Goal: Task Accomplishment & Management: Manage account settings

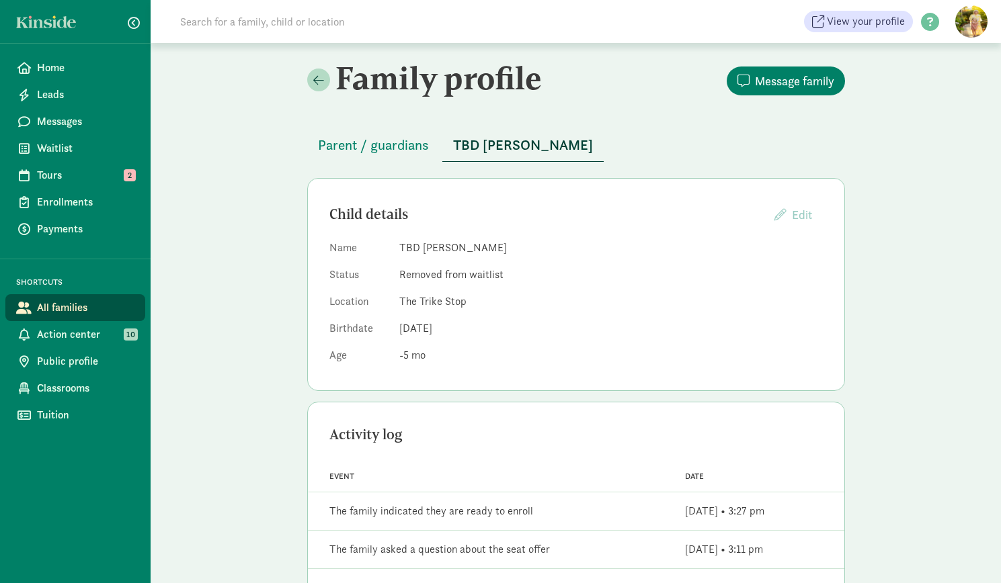
click at [53, 67] on span "Home" at bounding box center [85, 68] width 97 height 16
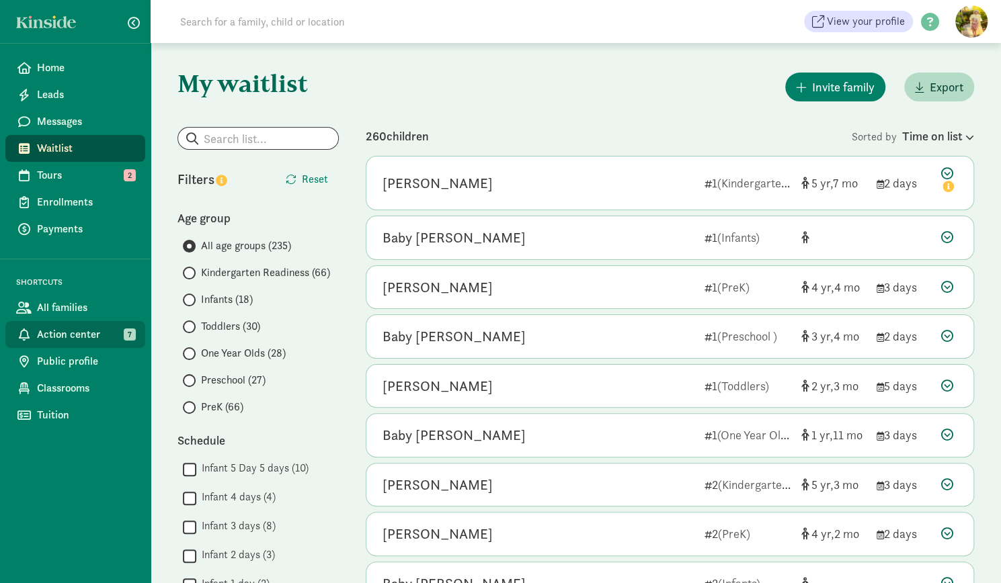
click at [63, 343] on link "Action center 7" at bounding box center [75, 334] width 140 height 27
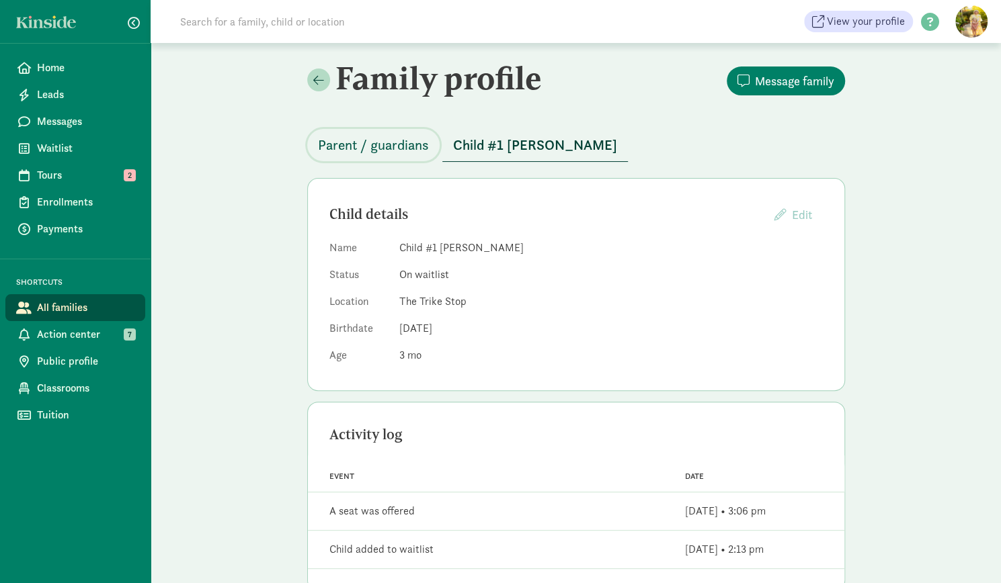
click at [354, 145] on span "Parent / guardians" at bounding box center [373, 145] width 111 height 22
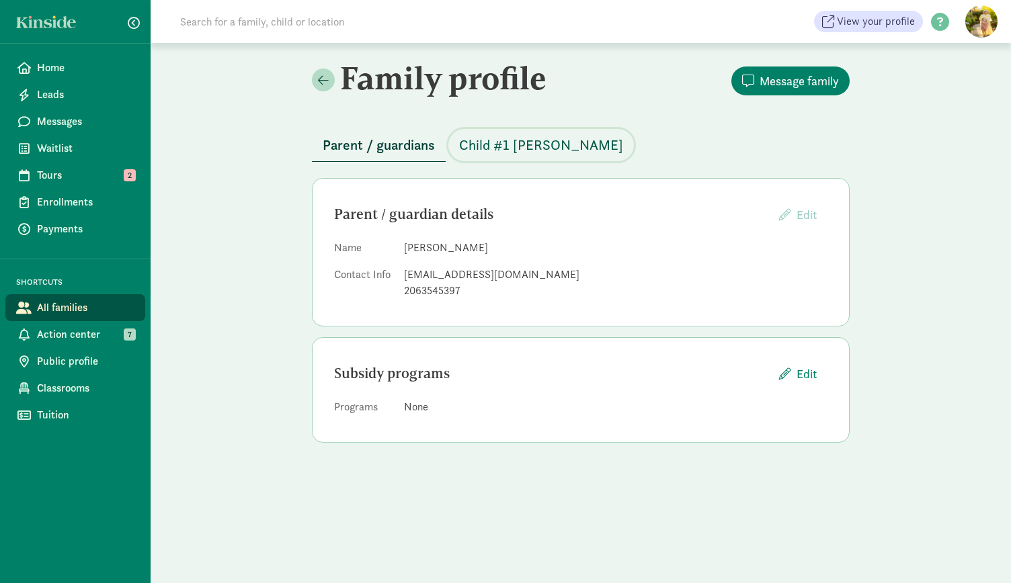
click at [528, 149] on span "Child #1 [PERSON_NAME]" at bounding box center [541, 145] width 164 height 22
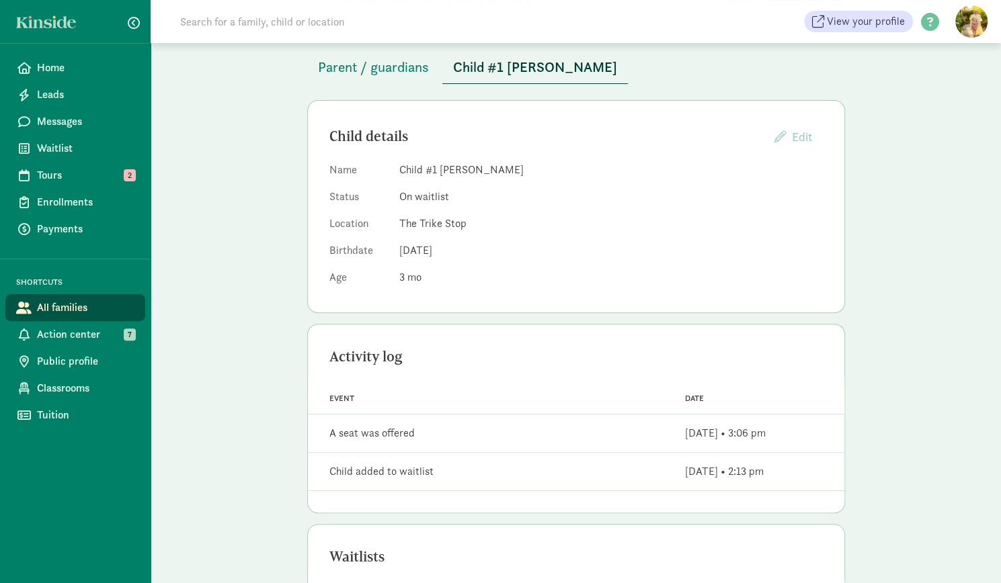
scroll to position [77, 0]
click at [70, 340] on span "Action center" at bounding box center [85, 335] width 97 height 16
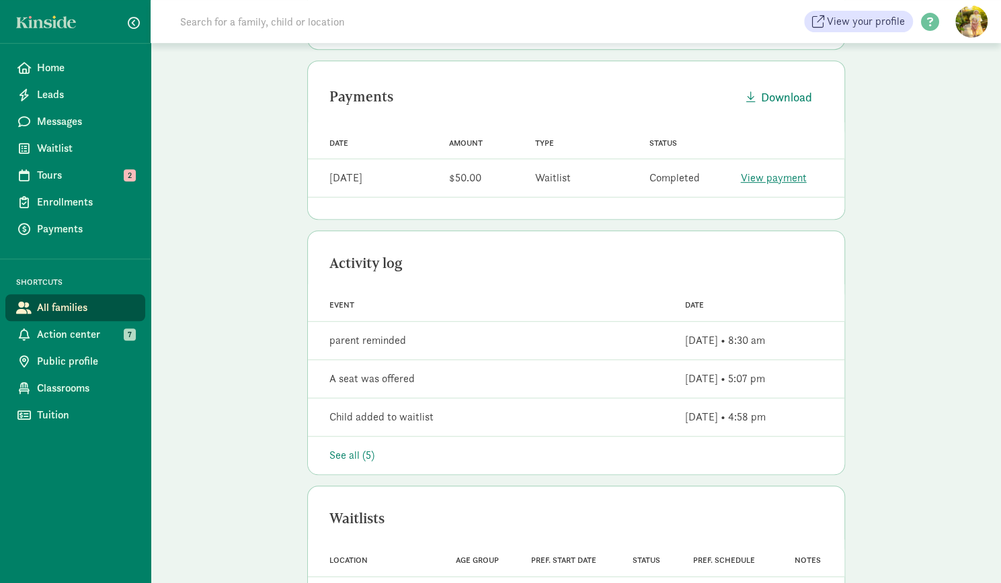
scroll to position [338, 0]
click at [362, 450] on div "See all (5)" at bounding box center [575, 454] width 493 height 16
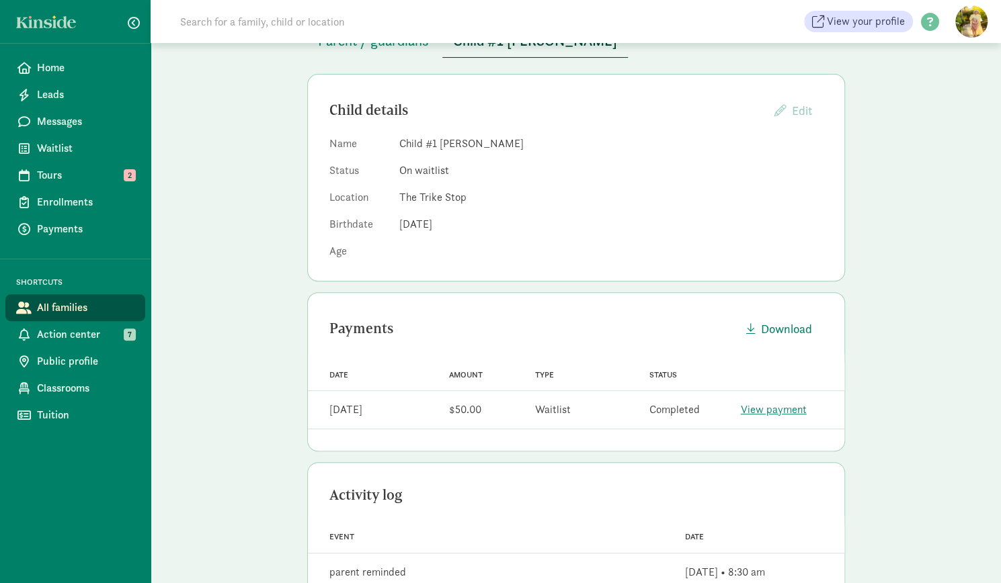
scroll to position [0, 0]
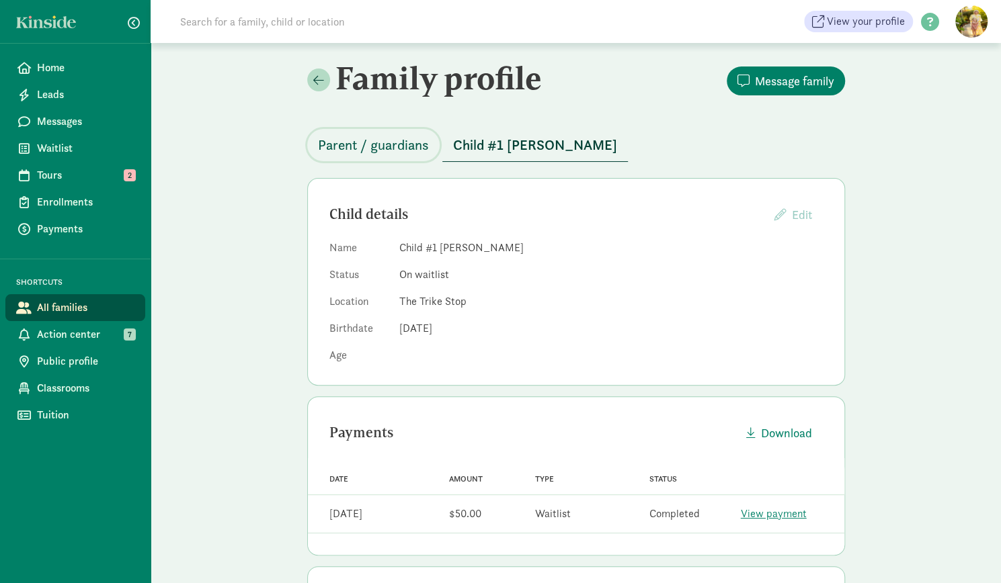
click at [372, 144] on span "Parent / guardians" at bounding box center [373, 145] width 111 height 22
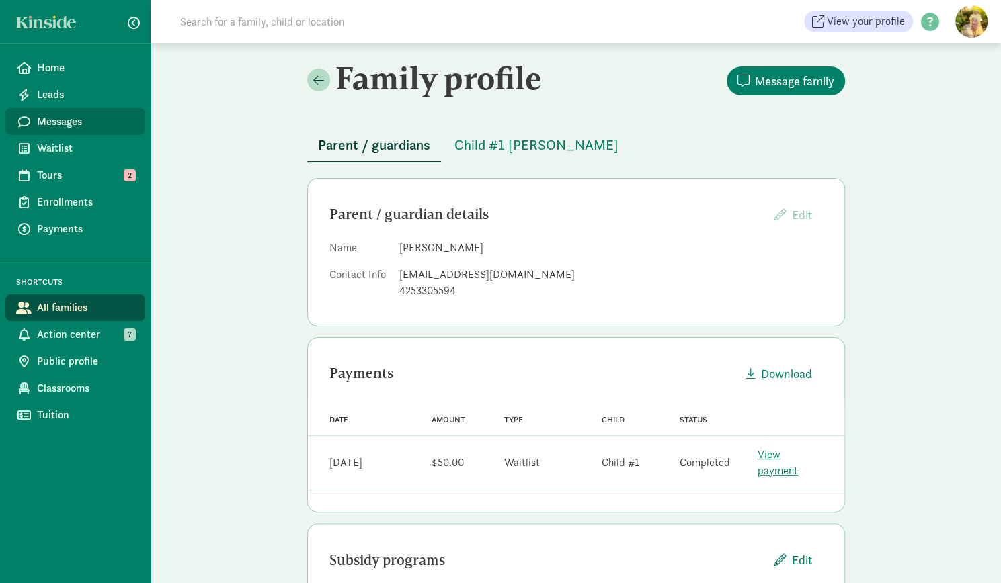
click at [69, 125] on span "Messages" at bounding box center [85, 122] width 97 height 16
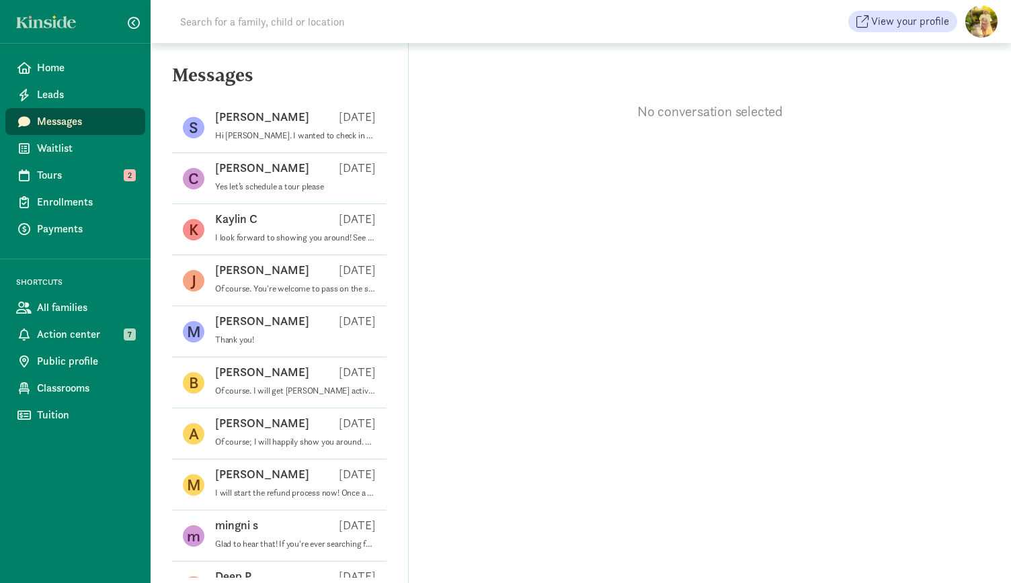
scroll to position [29, 0]
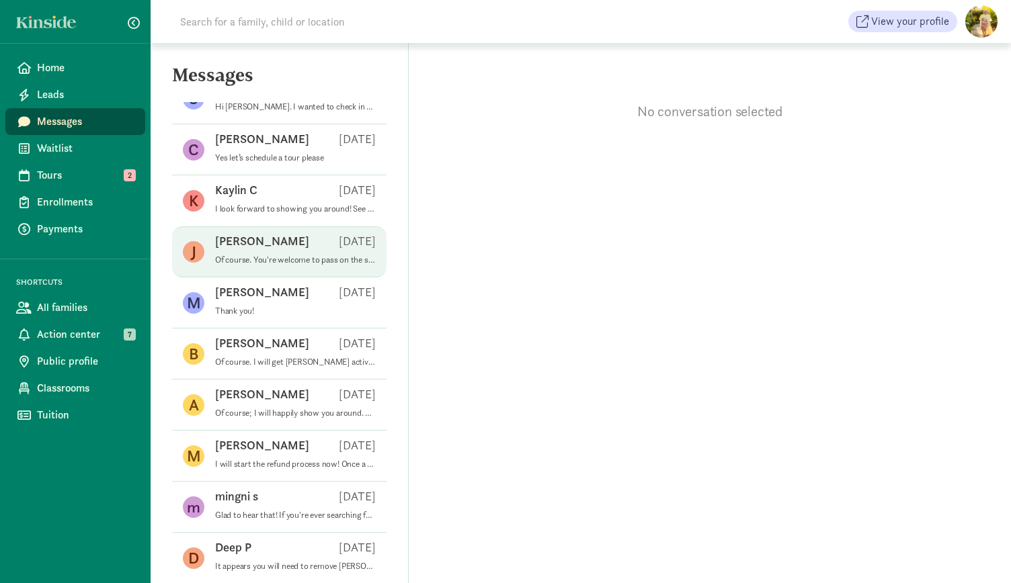
click at [286, 256] on p "Of course. You're welcome to pass on the spot, and stay on our waitlist." at bounding box center [295, 260] width 161 height 11
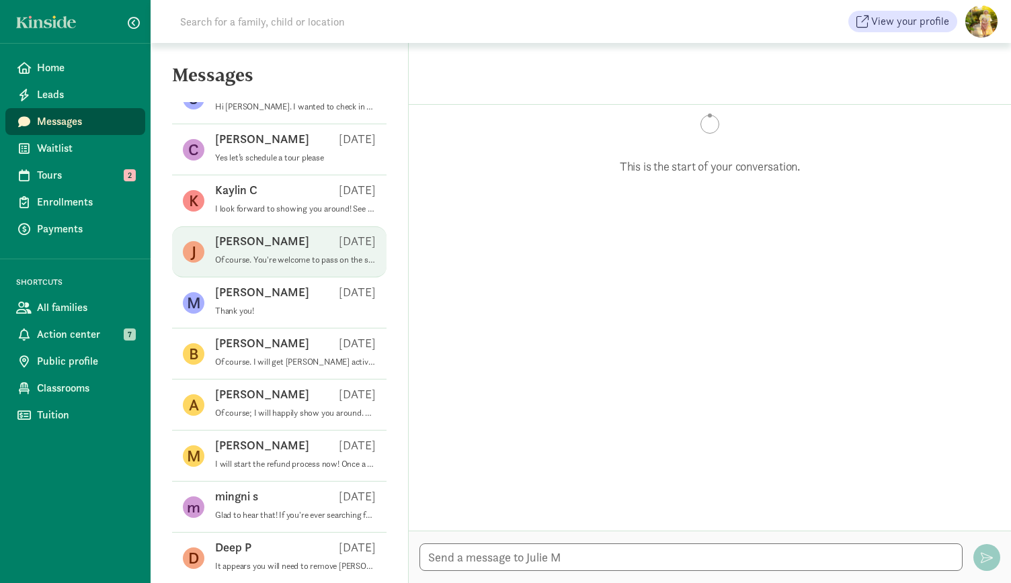
scroll to position [215, 0]
